Goal: Task Accomplishment & Management: Manage account settings

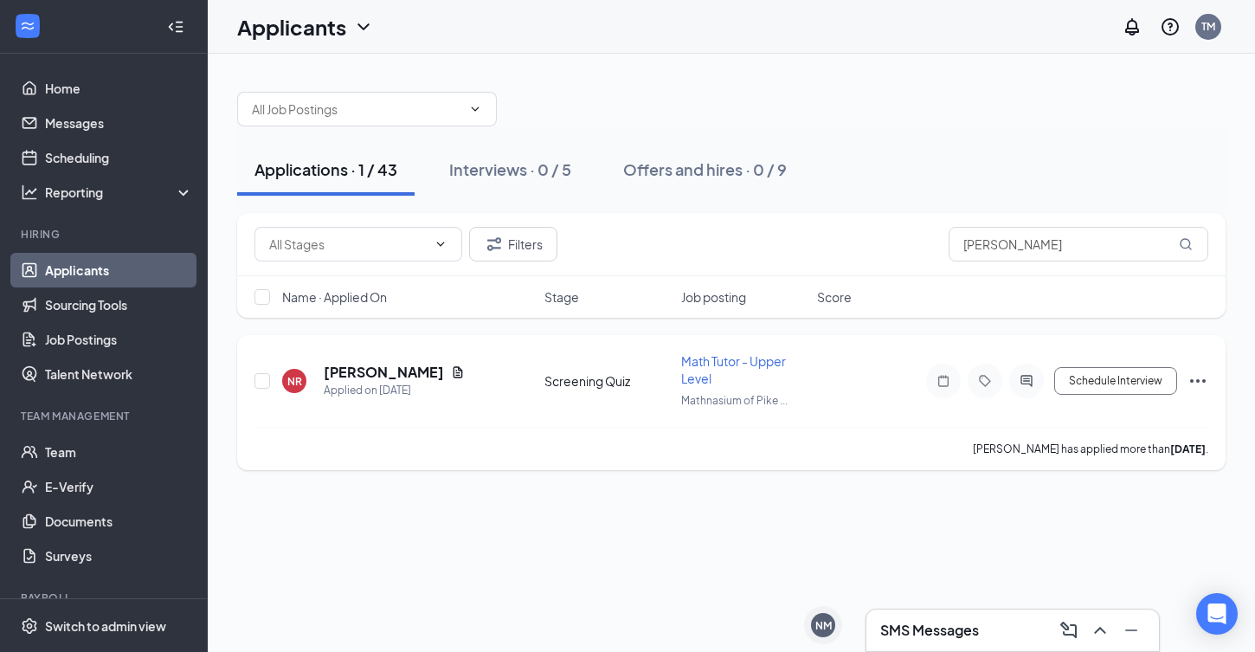
scroll to position [94, 0]
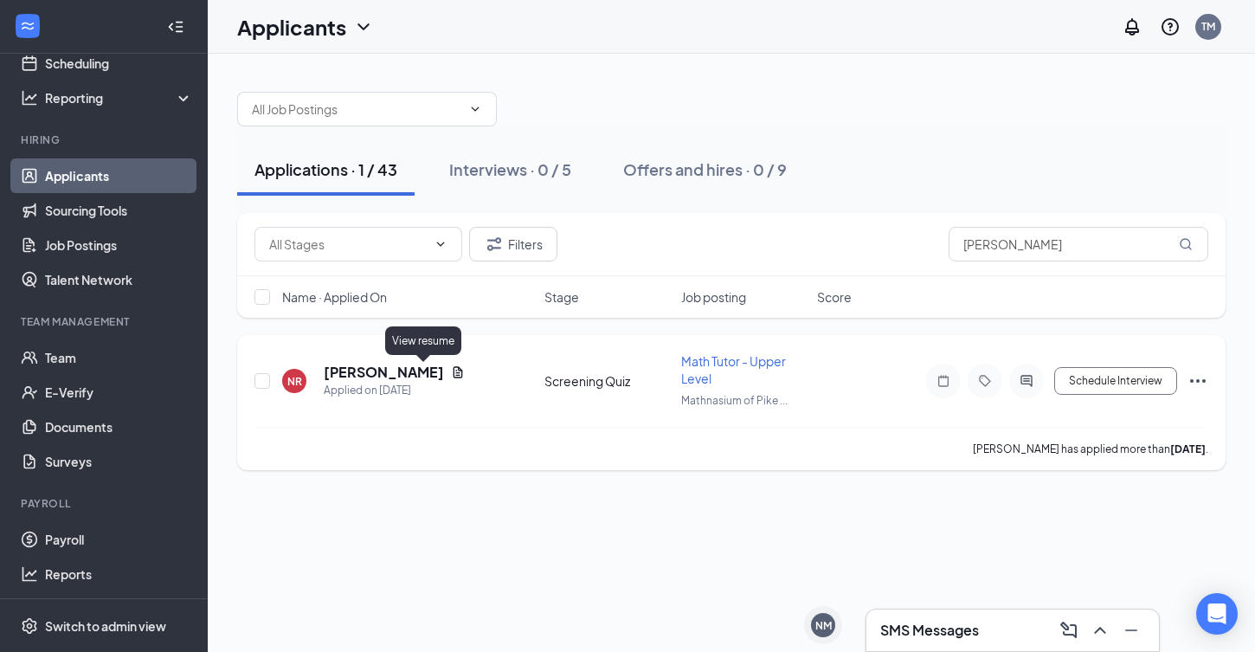
click at [412, 371] on div "[PERSON_NAME]" at bounding box center [394, 372] width 141 height 19
click at [381, 379] on h5 "[PERSON_NAME]" at bounding box center [384, 372] width 120 height 19
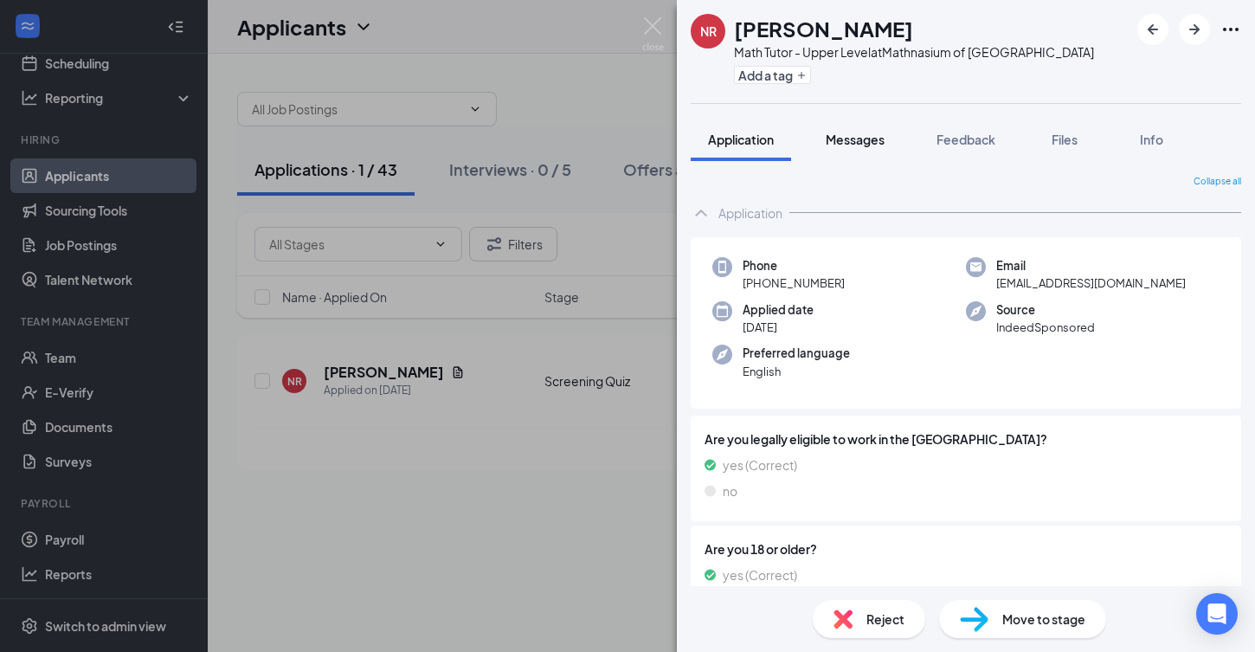
click at [860, 158] on button "Messages" at bounding box center [856, 139] width 94 height 43
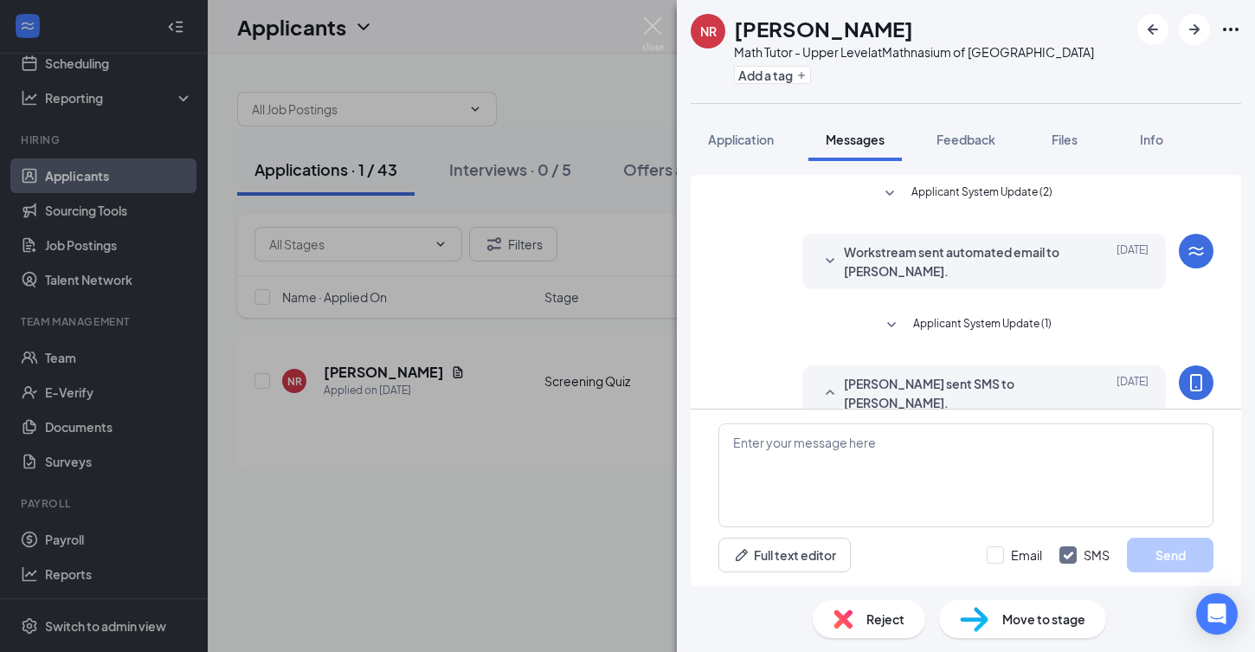
scroll to position [326, 0]
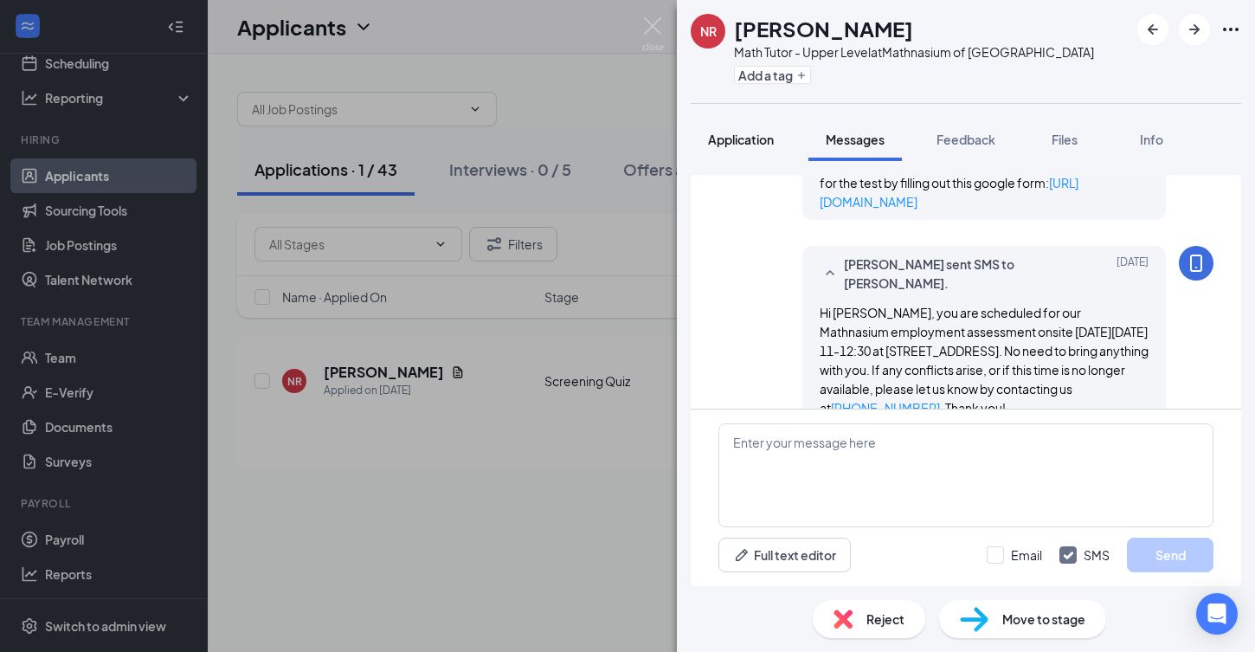
click at [750, 142] on span "Application" at bounding box center [741, 140] width 66 height 16
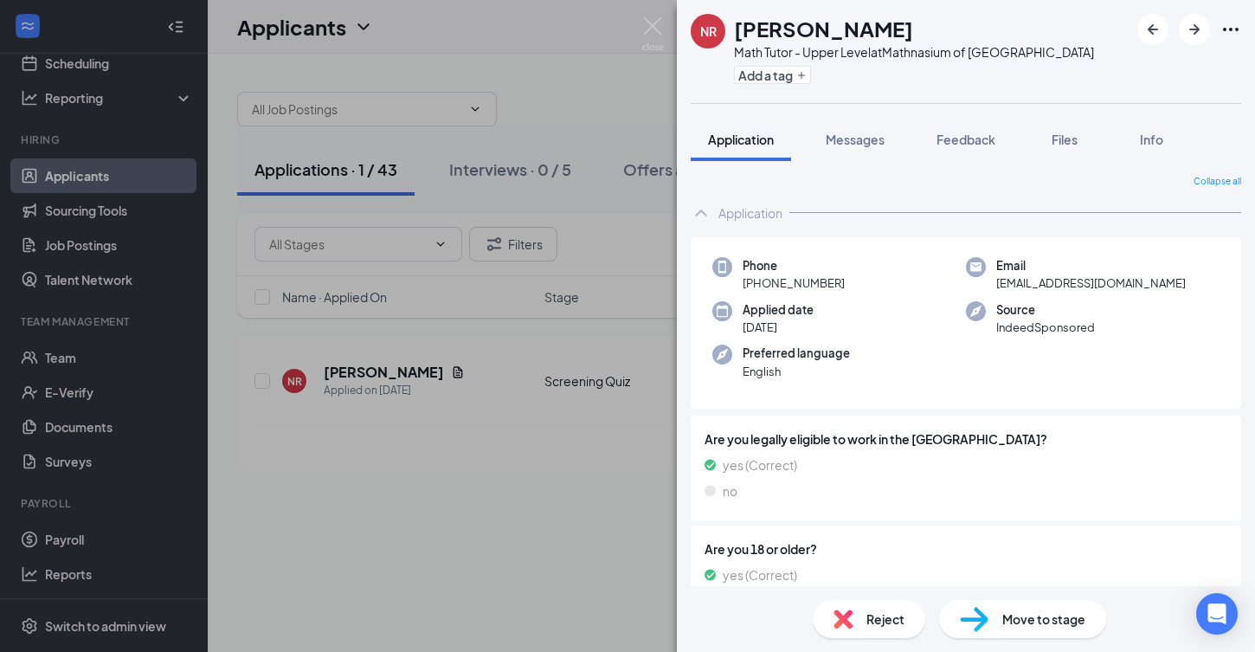
click at [701, 214] on icon "ChevronUp" at bounding box center [701, 213] width 21 height 21
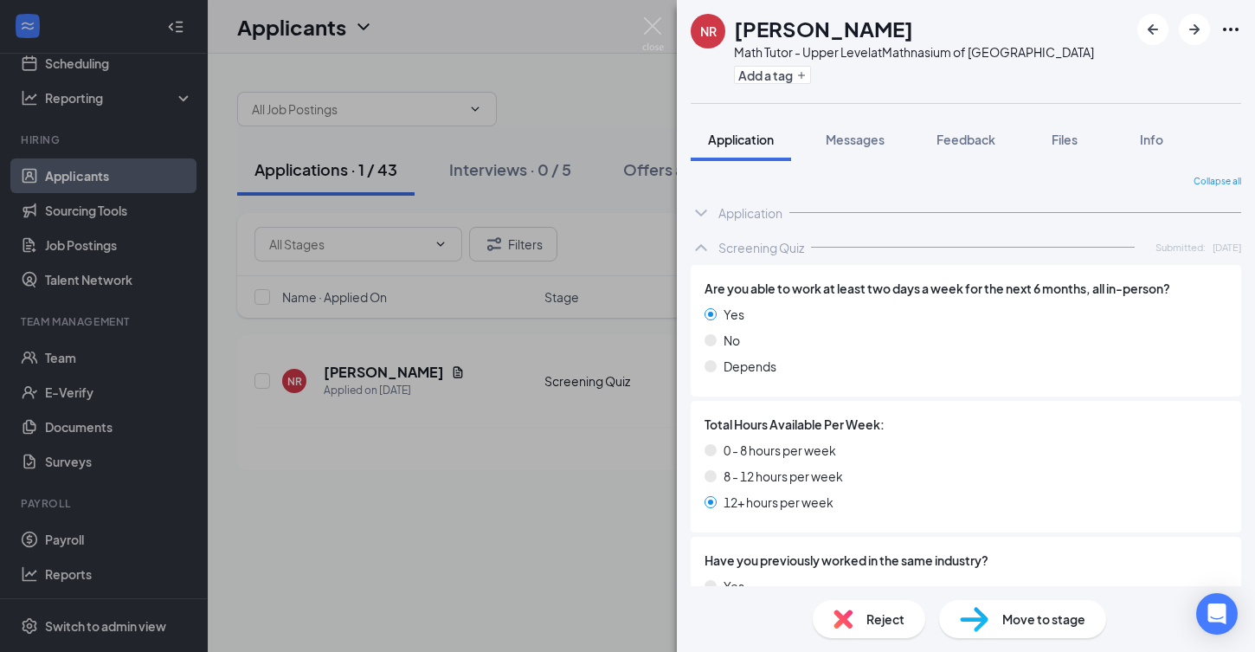
click at [713, 212] on div "Application" at bounding box center [966, 213] width 551 height 35
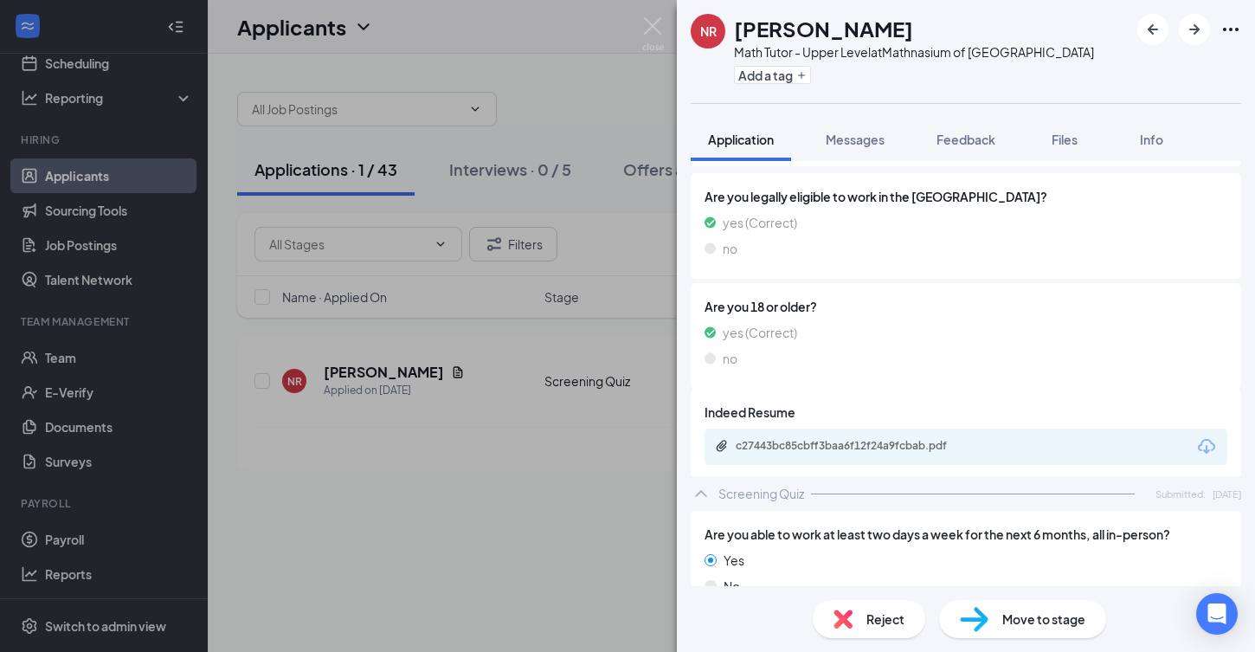
scroll to position [245, 0]
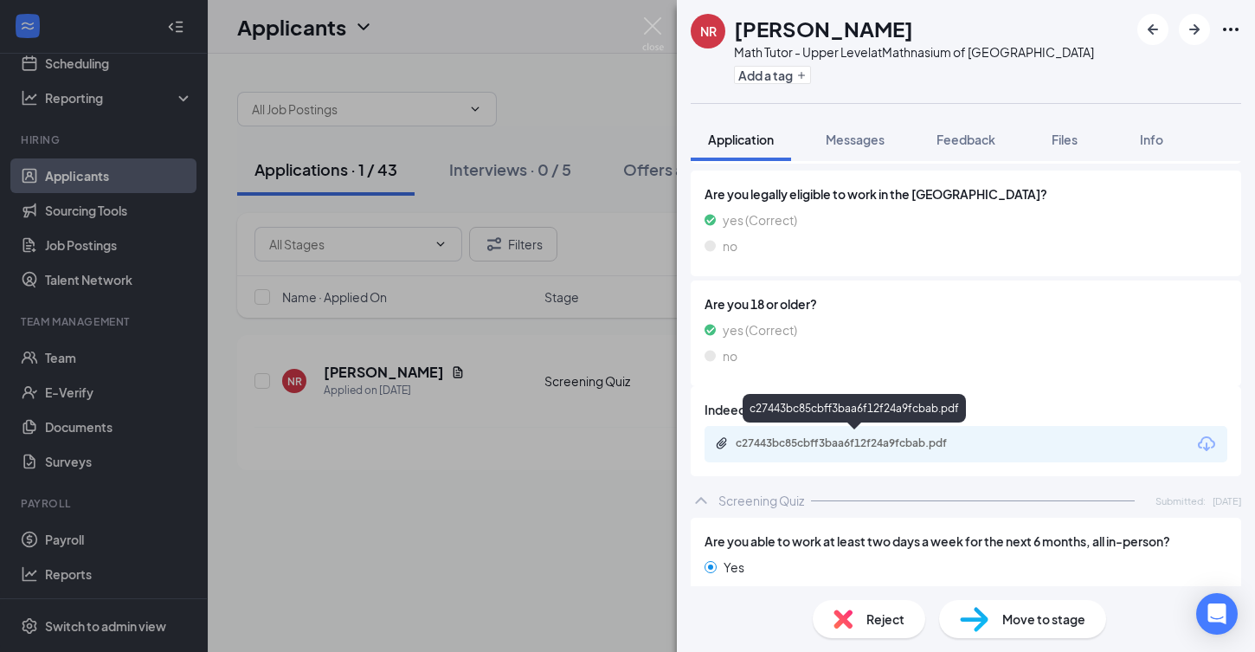
click at [827, 444] on div "c27443bc85cbff3baa6f12f24a9fcbab.pdf" at bounding box center [857, 443] width 242 height 14
click at [648, 16] on div "NR [PERSON_NAME] Math Tutor - Upper Level at Mathnasium of [GEOGRAPHIC_DATA] Ad…" at bounding box center [627, 326] width 1255 height 652
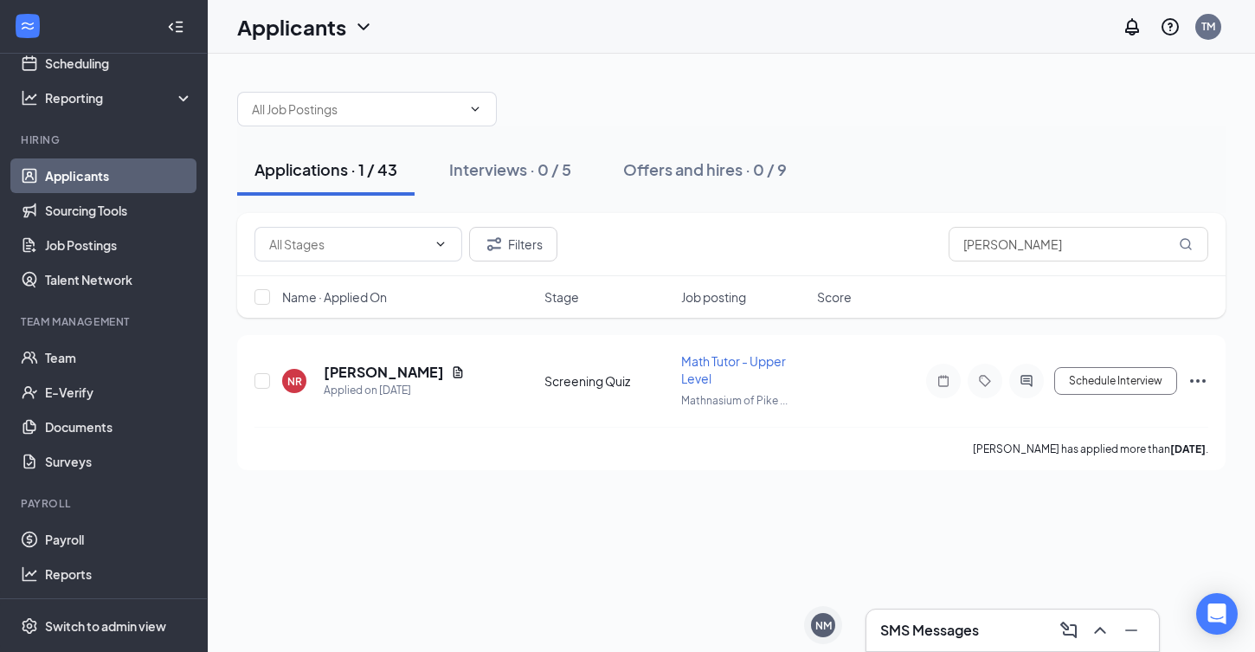
click at [457, 520] on div "Applications · 1 / 43 Interviews · 0 / 5 Offers and hires · 0 / 9 Filters [PERS…" at bounding box center [732, 353] width 1048 height 598
click at [533, 170] on div "Interviews · 0 / 5" at bounding box center [510, 169] width 122 height 22
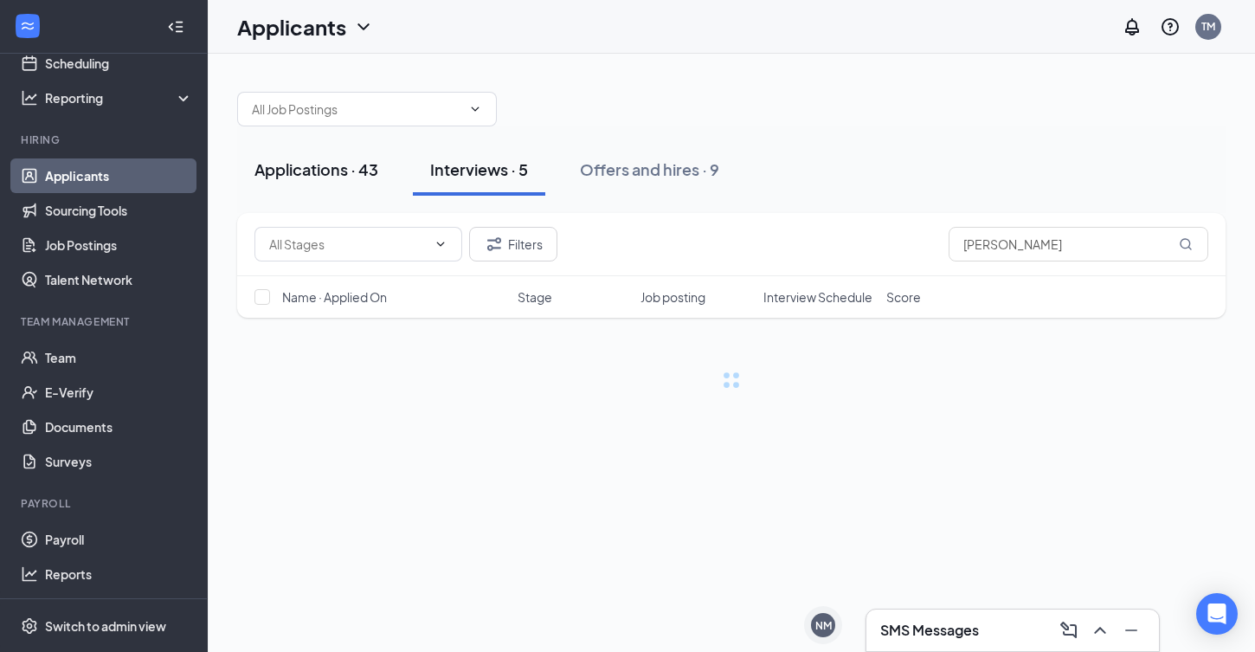
click at [335, 175] on div "Applications · 43" at bounding box center [317, 169] width 124 height 22
